Goal: Transaction & Acquisition: Subscribe to service/newsletter

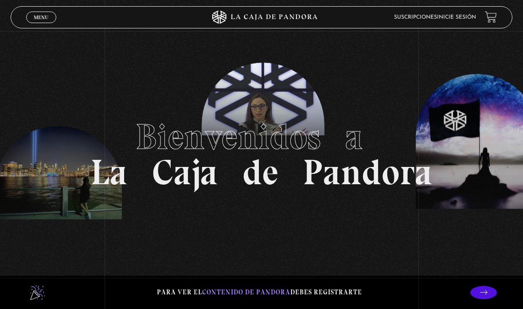
click at [465, 16] on link "Inicie sesión" at bounding box center [456, 17] width 39 height 5
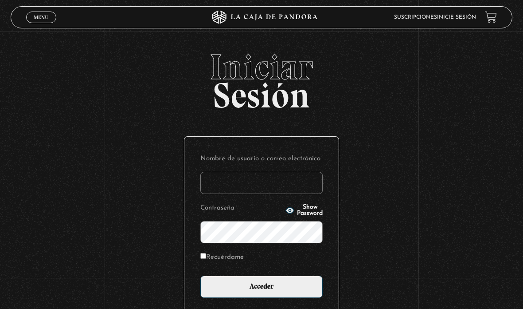
type input "[EMAIL_ADDRESS][DOMAIN_NAME]"
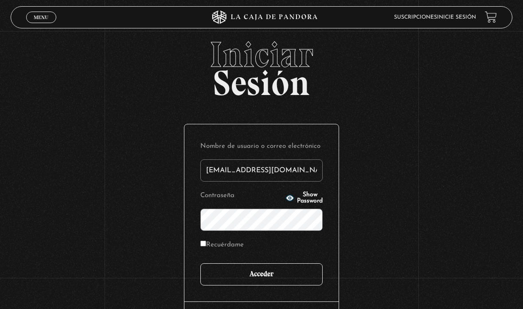
click at [293, 283] on input "Acceder" at bounding box center [261, 274] width 122 height 22
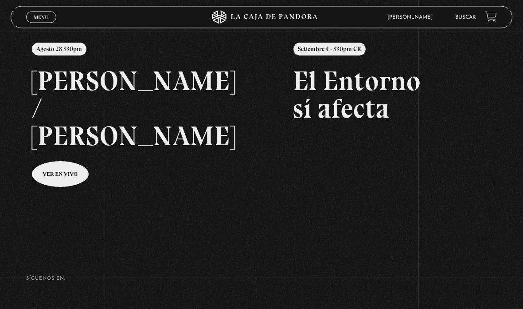
scroll to position [107, 0]
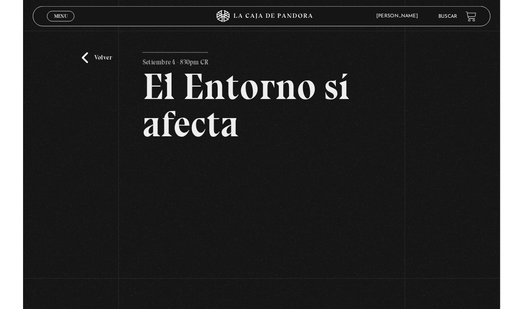
scroll to position [95, 0]
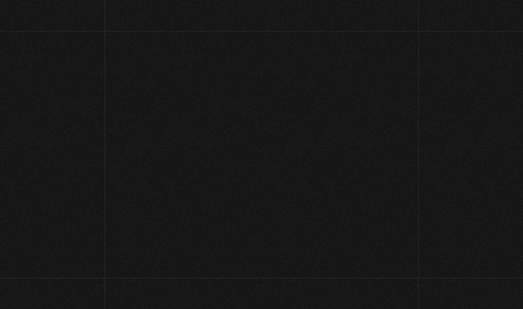
scroll to position [142, 0]
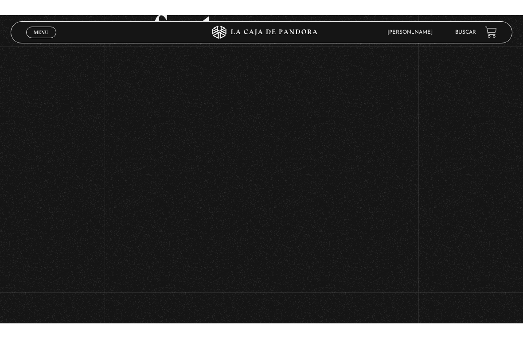
scroll to position [11, 0]
